Goal: Book appointment/travel/reservation

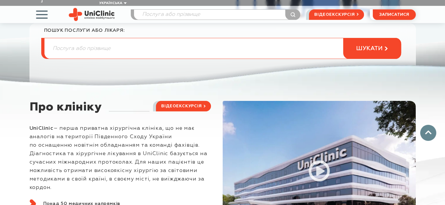
scroll to position [156, 0]
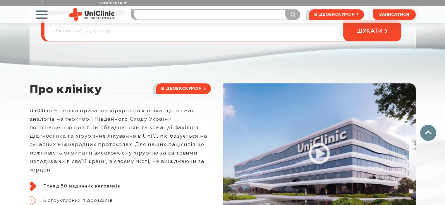
click at [215, 10] on input "search" at bounding box center [217, 15] width 166 height 10
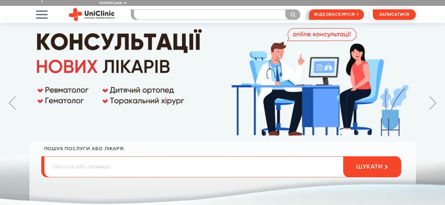
scroll to position [0, 0]
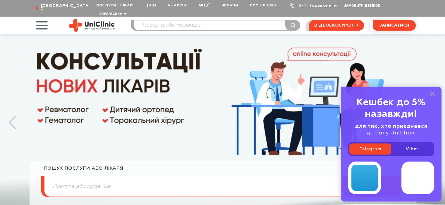
click at [41, 20] on span "button" at bounding box center [42, 25] width 24 height 24
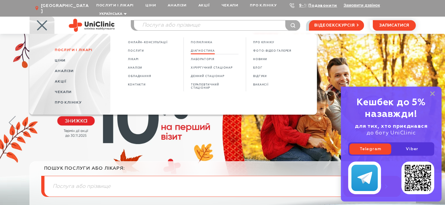
click at [206, 49] on span "Діагностика" at bounding box center [203, 50] width 24 height 3
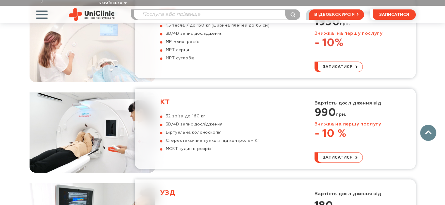
scroll to position [507, 0]
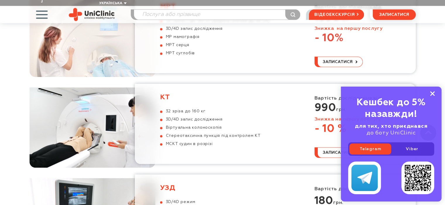
click at [432, 92] on icon at bounding box center [432, 93] width 5 height 5
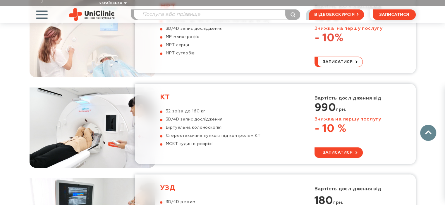
click at [334, 151] on span "записатися" at bounding box center [337, 153] width 30 height 4
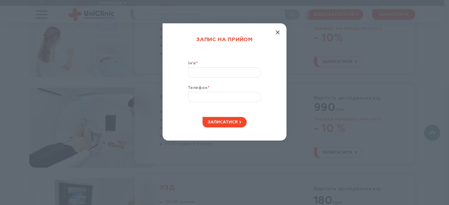
click at [276, 31] on icon "button" at bounding box center [278, 32] width 4 height 4
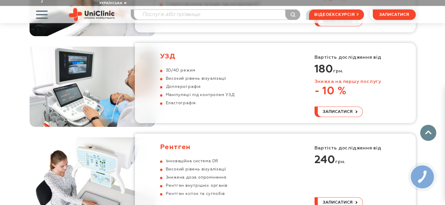
scroll to position [623, 0]
